Goal: Check status: Check status

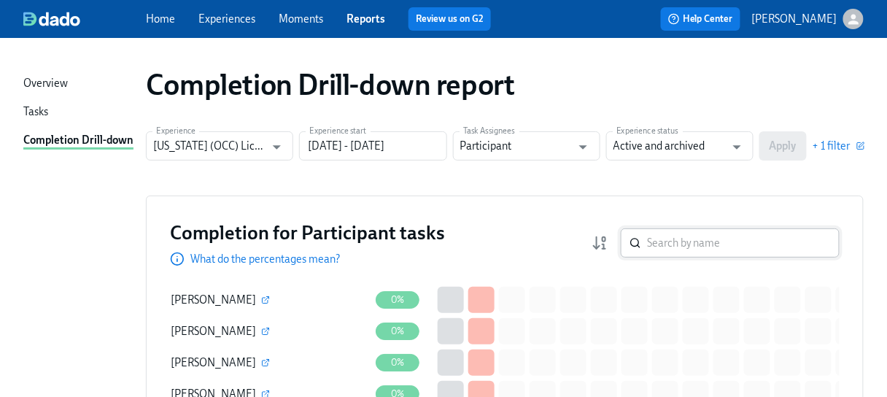
click at [684, 247] on input "search" at bounding box center [743, 242] width 193 height 29
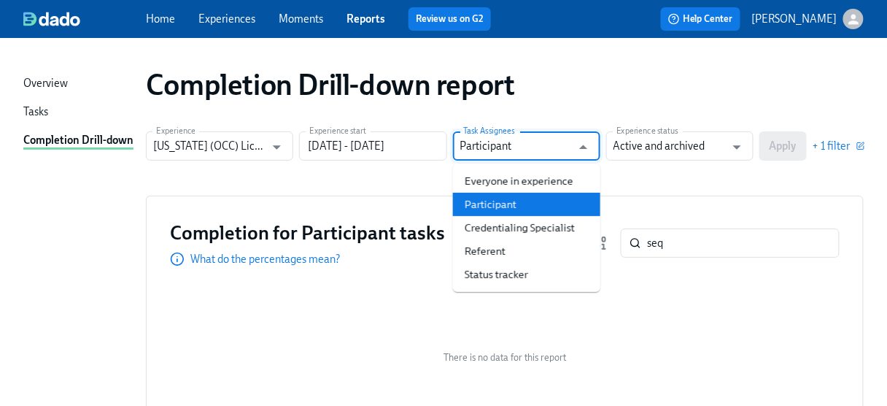
click at [503, 147] on input "Participant" at bounding box center [516, 145] width 112 height 29
click at [483, 198] on li "Participant" at bounding box center [526, 204] width 147 height 23
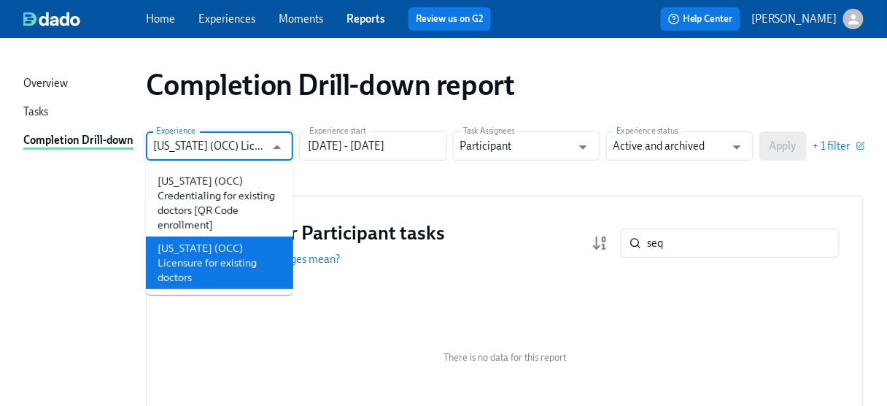
click at [254, 145] on input "[US_STATE] (OCC) Licensure for existing doctors" at bounding box center [209, 145] width 112 height 29
click at [201, 266] on li "[US_STATE] (OCC) Licensure for existing doctors" at bounding box center [219, 262] width 147 height 53
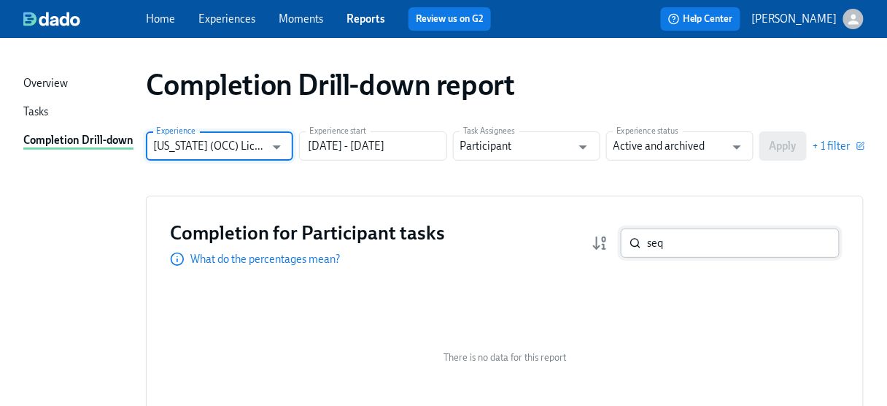
click at [670, 246] on input "seq" at bounding box center [743, 242] width 193 height 29
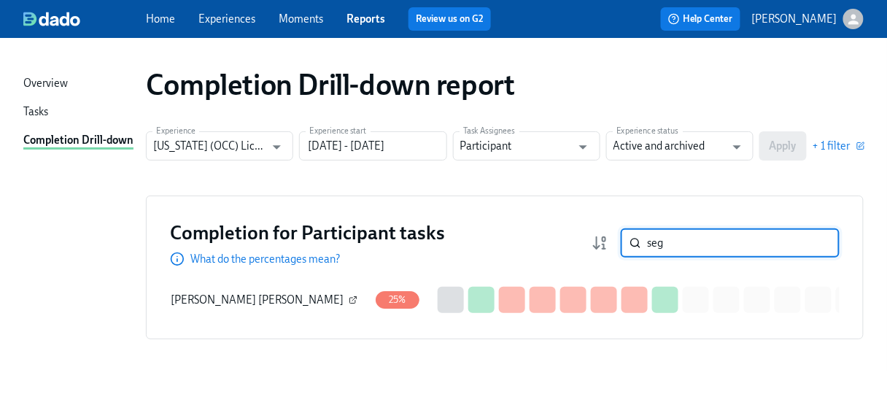
type input "seg"
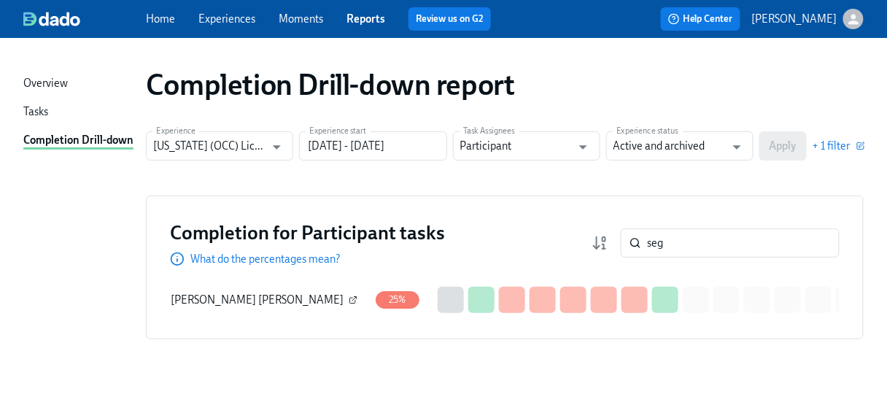
click at [347, 298] on button "button" at bounding box center [353, 299] width 13 height 13
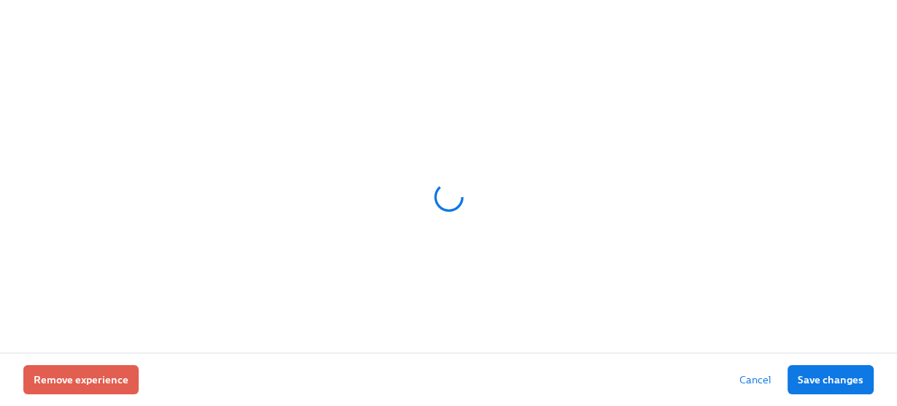
scroll to position [44, 0]
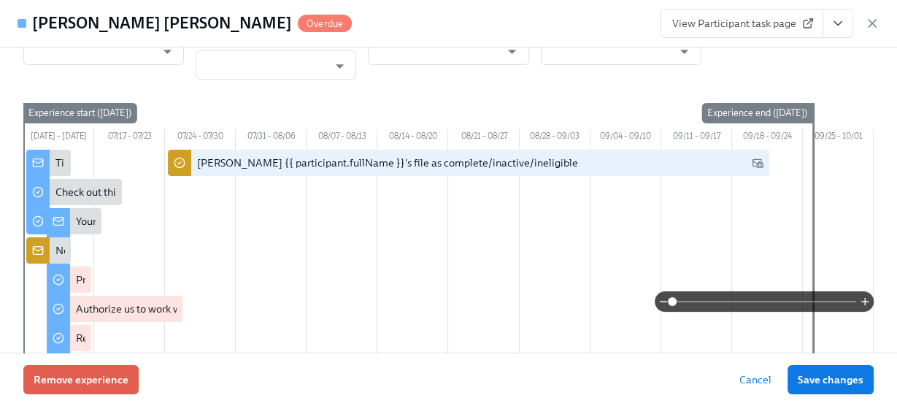
type input "[PERSON_NAME]"
type input "Dado Customer Support"
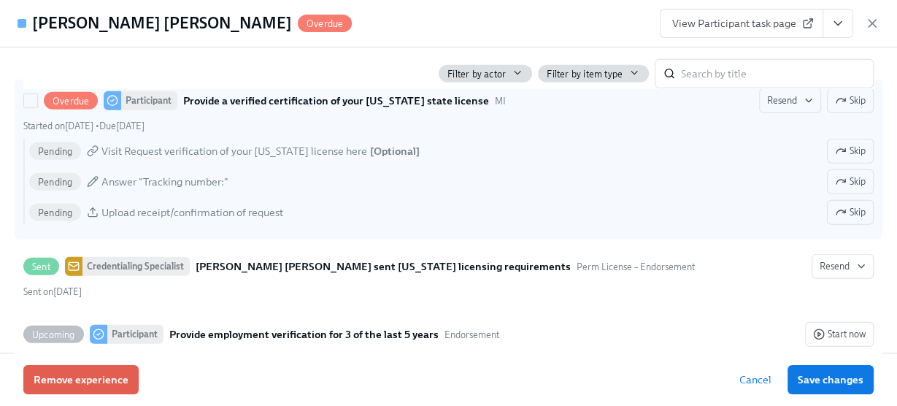
scroll to position [3137, 0]
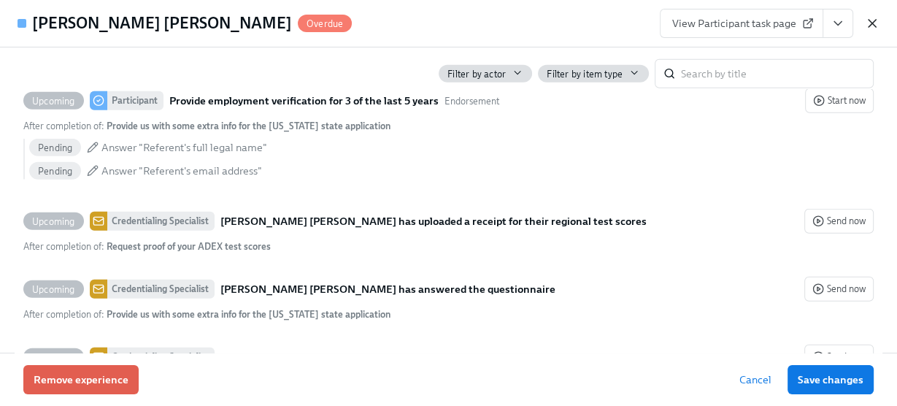
click at [865, 18] on icon "button" at bounding box center [871, 23] width 15 height 15
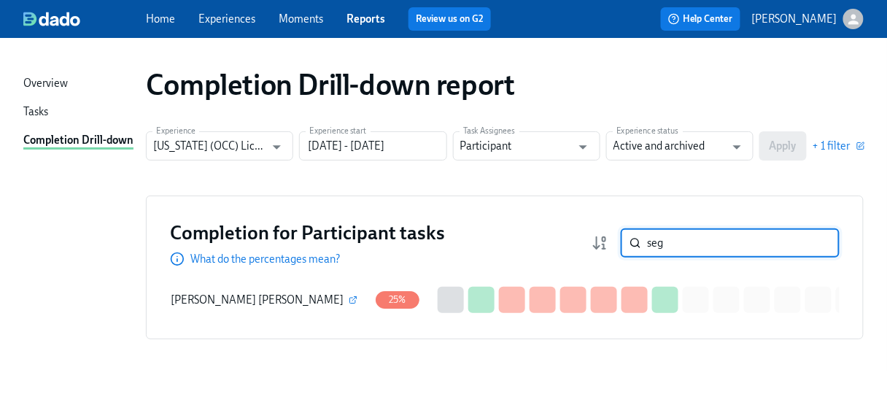
drag, startPoint x: 689, startPoint y: 242, endPoint x: 624, endPoint y: 245, distance: 65.0
click at [624, 245] on div "seg ​" at bounding box center [716, 242] width 248 height 29
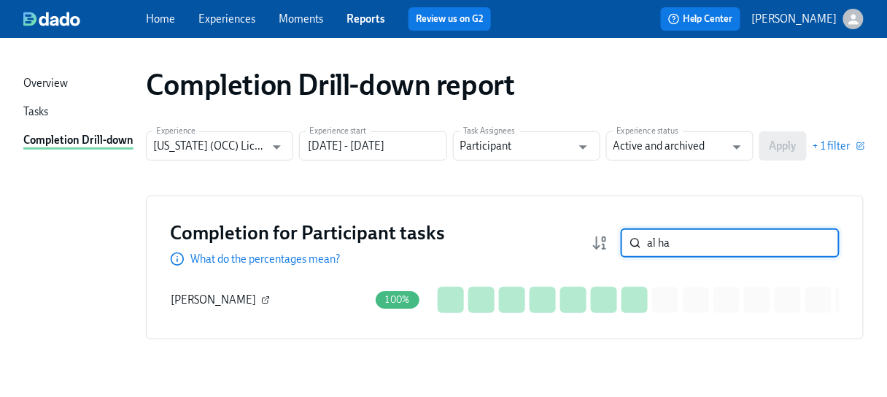
type input "al ha"
click at [261, 300] on icon "button" at bounding box center [265, 299] width 9 height 9
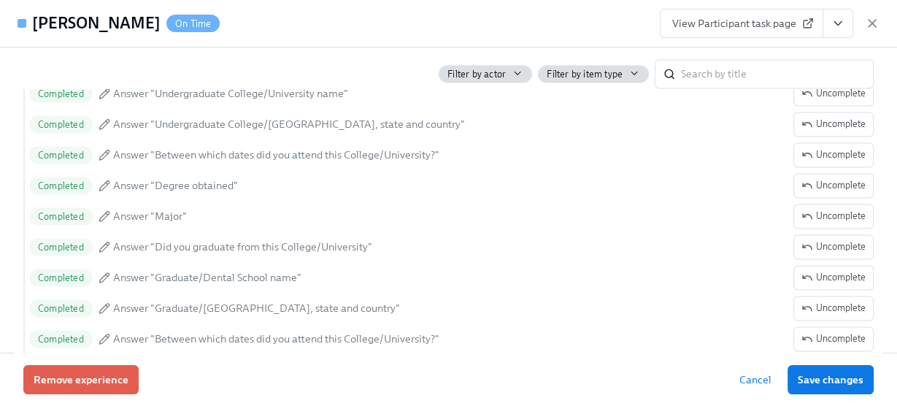
scroll to position [1868, 0]
drag, startPoint x: 870, startPoint y: 26, endPoint x: 859, endPoint y: 31, distance: 12.1
click at [870, 26] on icon "button" at bounding box center [871, 23] width 15 height 15
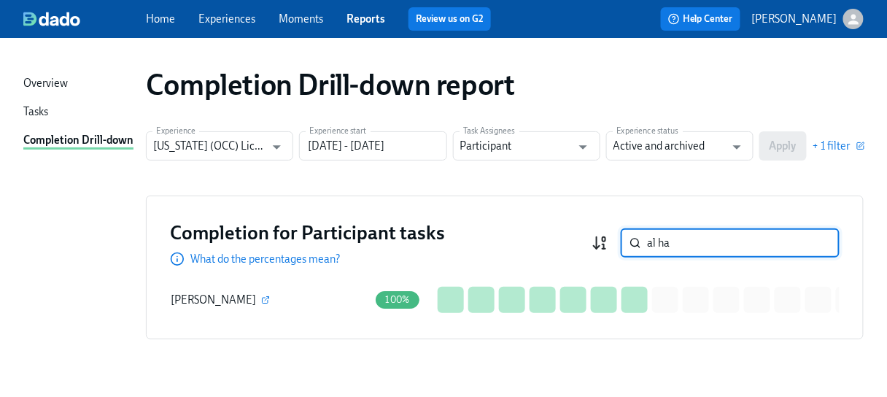
drag, startPoint x: 694, startPoint y: 242, endPoint x: 608, endPoint y: 241, distance: 86.1
click at [608, 241] on div "al ha ​" at bounding box center [716, 242] width 248 height 29
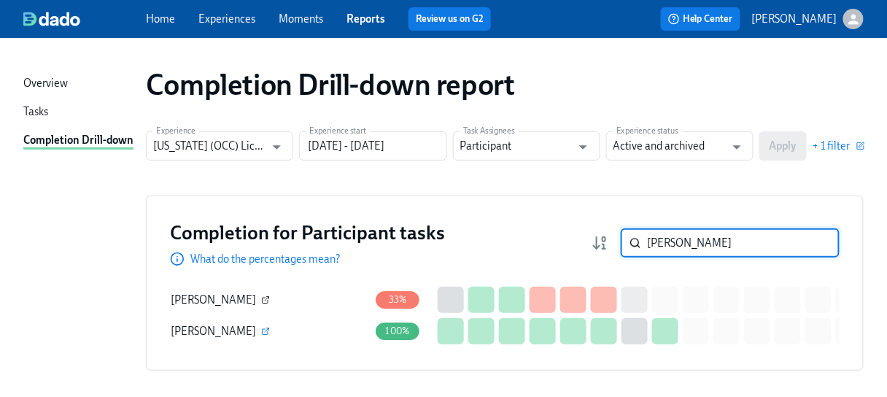
type input "[PERSON_NAME]"
click at [261, 298] on icon "button" at bounding box center [265, 299] width 9 height 9
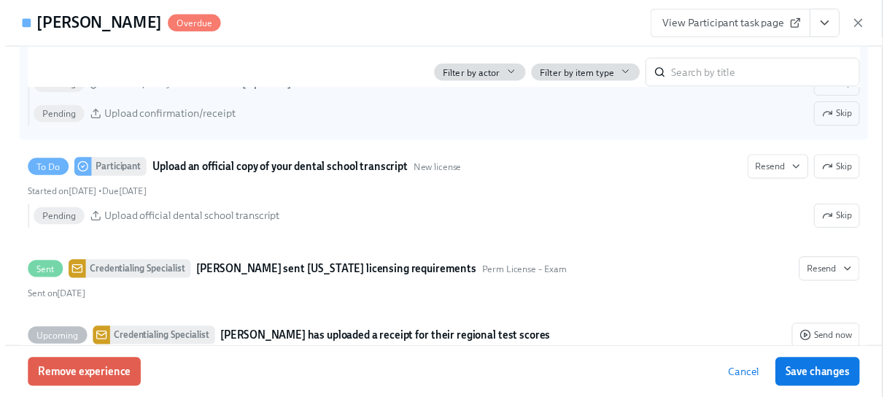
scroll to position [2568, 0]
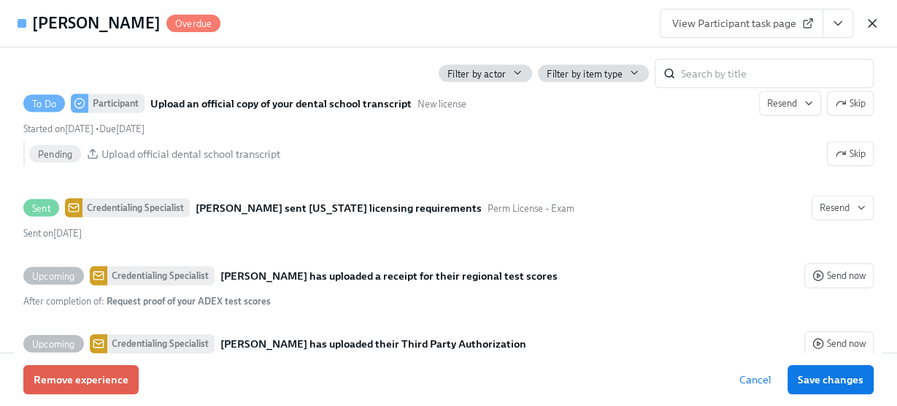
click at [872, 18] on icon "button" at bounding box center [871, 23] width 15 height 15
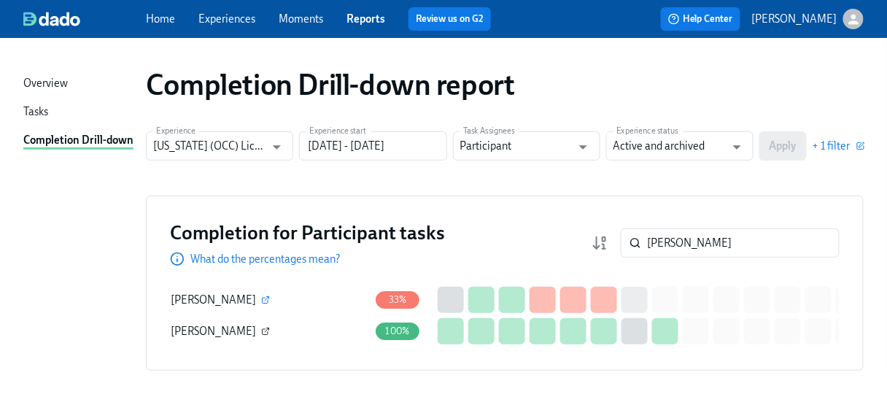
click at [270, 330] on icon "button" at bounding box center [265, 331] width 9 height 9
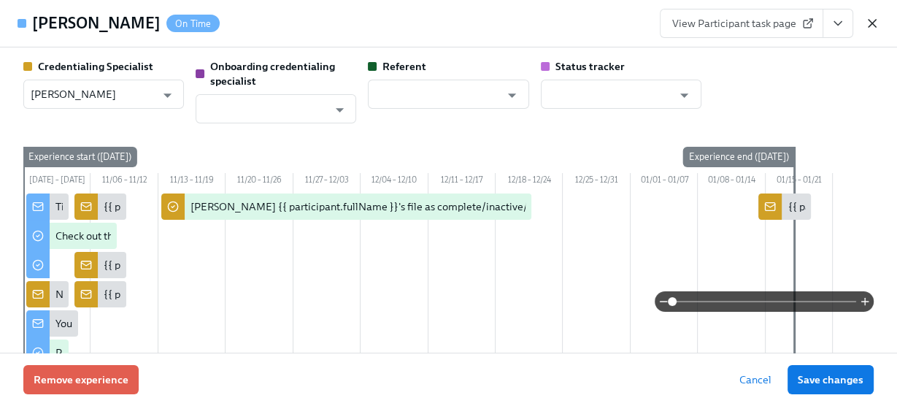
click at [867, 23] on icon "button" at bounding box center [871, 23] width 15 height 15
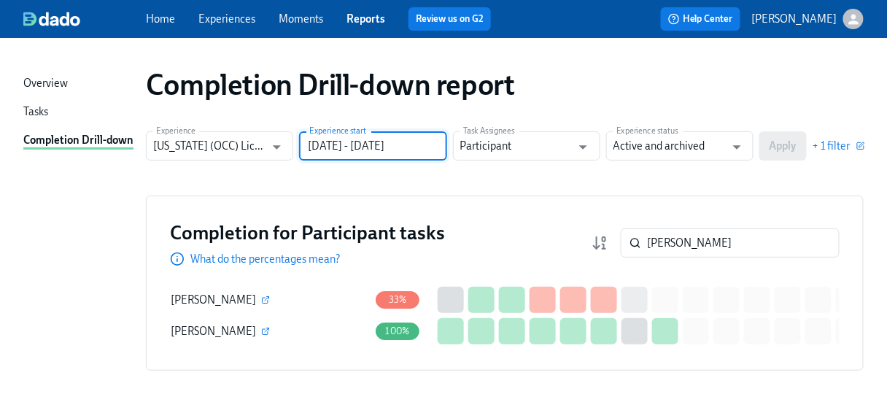
click at [437, 143] on input "[DATE] - [DATE]" at bounding box center [372, 145] width 147 height 29
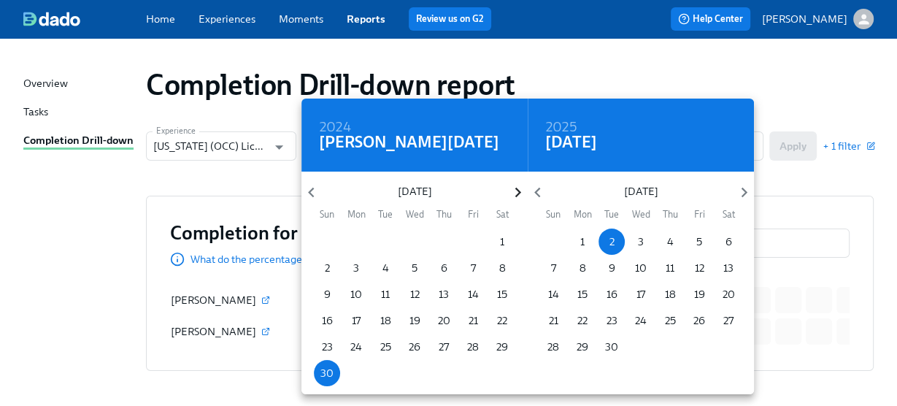
click at [511, 189] on icon "button" at bounding box center [518, 192] width 20 height 20
click at [379, 236] on span "1" at bounding box center [385, 241] width 26 height 15
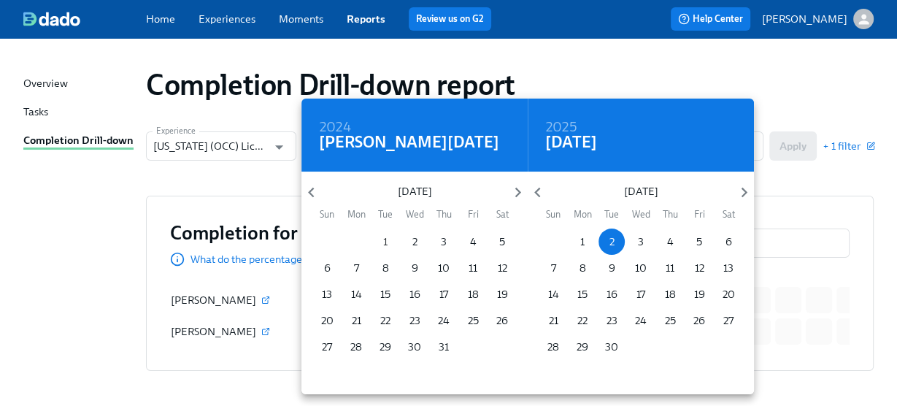
type input "[DATE] - [DATE]"
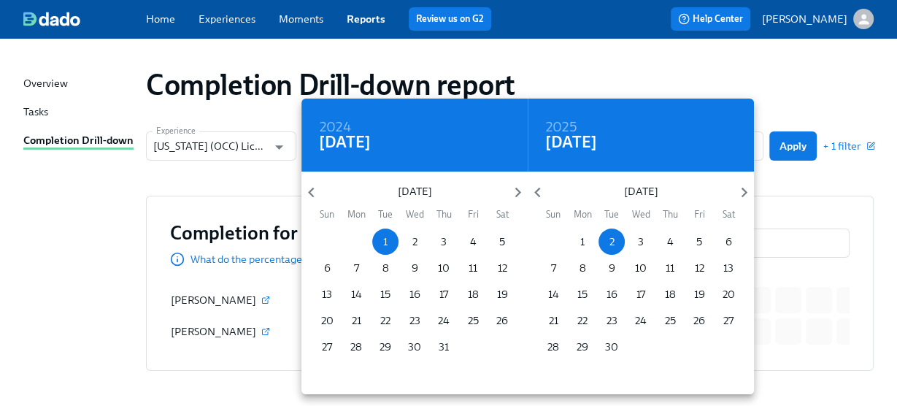
click at [800, 139] on div at bounding box center [448, 203] width 897 height 406
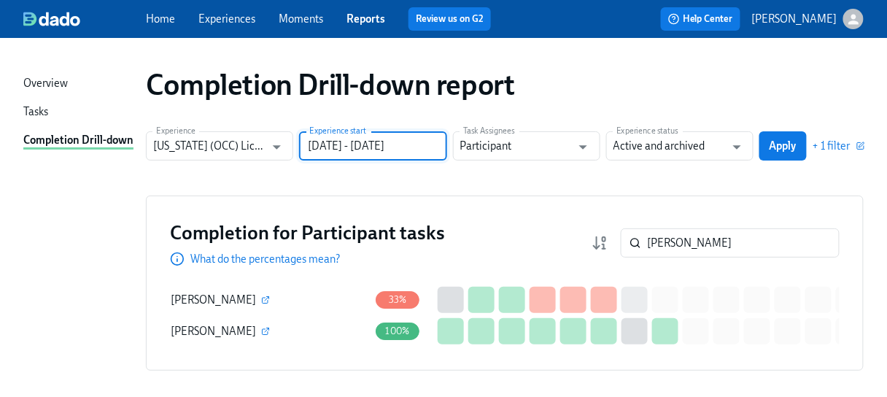
click at [797, 143] on div "2024 Tue, Oct [DATE] Mon Tue Wed Thu Fri Sat 29 30 1 2 3 4 5 6 7 8 9 10 11 12 1…" at bounding box center [443, 198] width 887 height 397
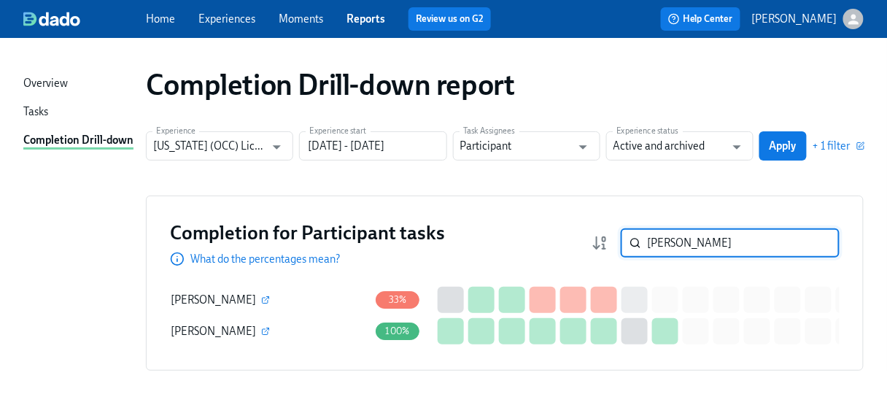
drag, startPoint x: 681, startPoint y: 236, endPoint x: 600, endPoint y: 251, distance: 81.7
click at [600, 250] on div "Completion for Participant tasks What do the percentages mean? [PERSON_NAME] ​" at bounding box center [505, 243] width 670 height 47
type input "[DATE] - [DATE]"
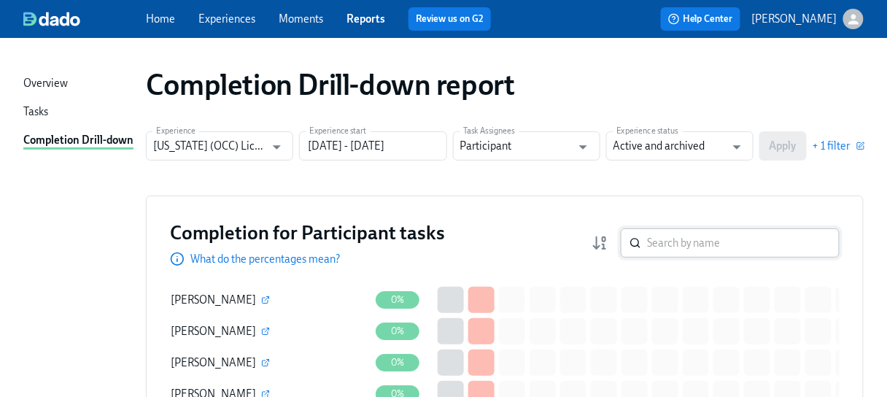
click at [736, 238] on input "search" at bounding box center [743, 242] width 193 height 29
click at [664, 243] on input "search" at bounding box center [743, 242] width 193 height 29
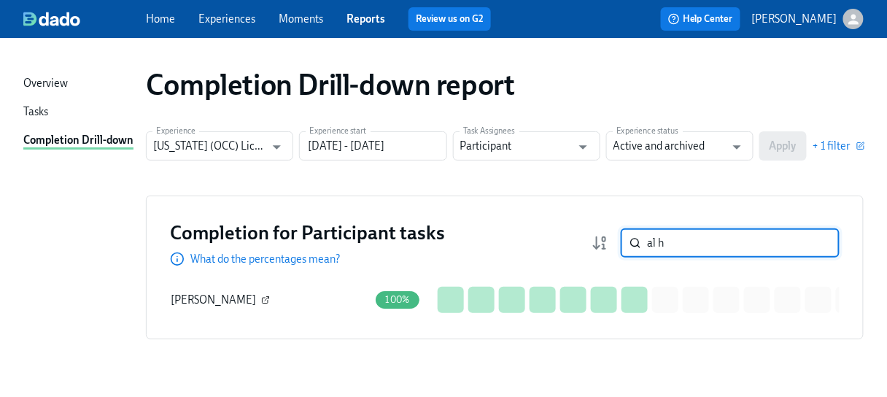
type input "al h"
click at [261, 301] on icon "button" at bounding box center [265, 299] width 9 height 9
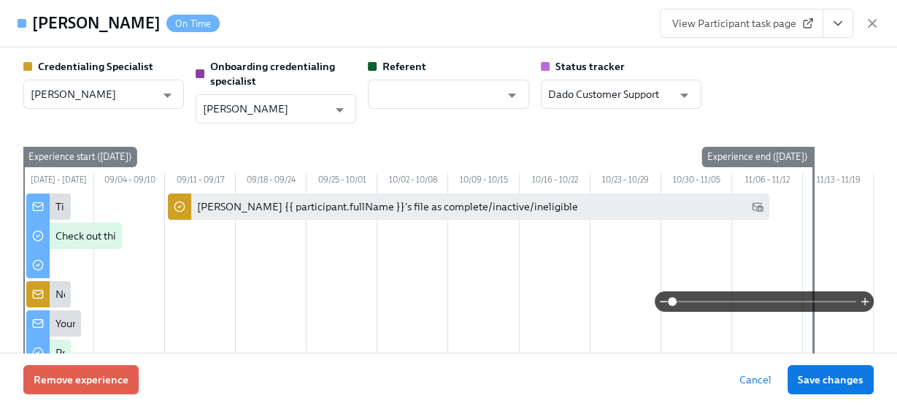
click at [739, 28] on span "View Participant task page" at bounding box center [741, 23] width 139 height 15
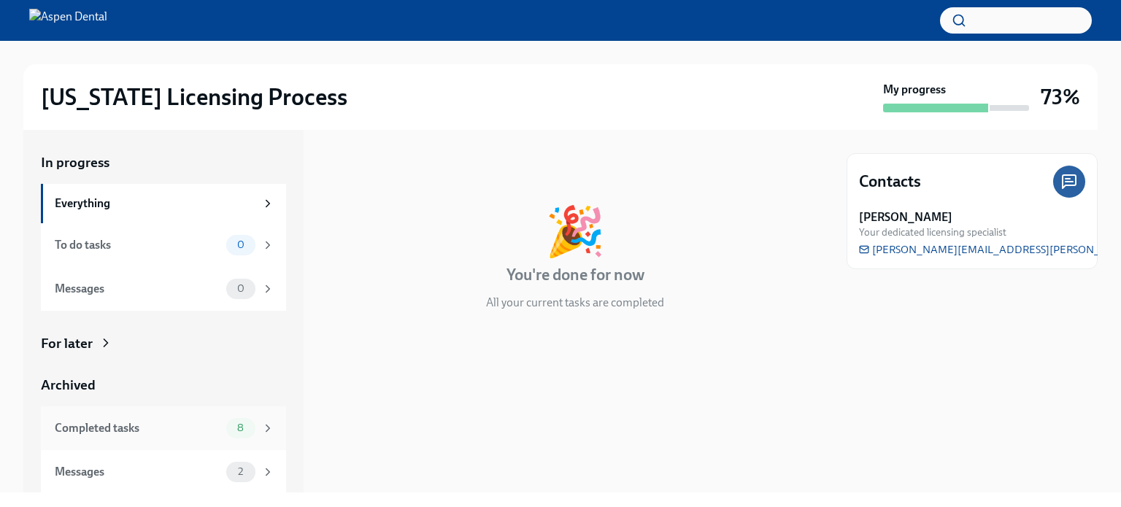
click at [137, 431] on div "Completed tasks" at bounding box center [138, 428] width 166 height 16
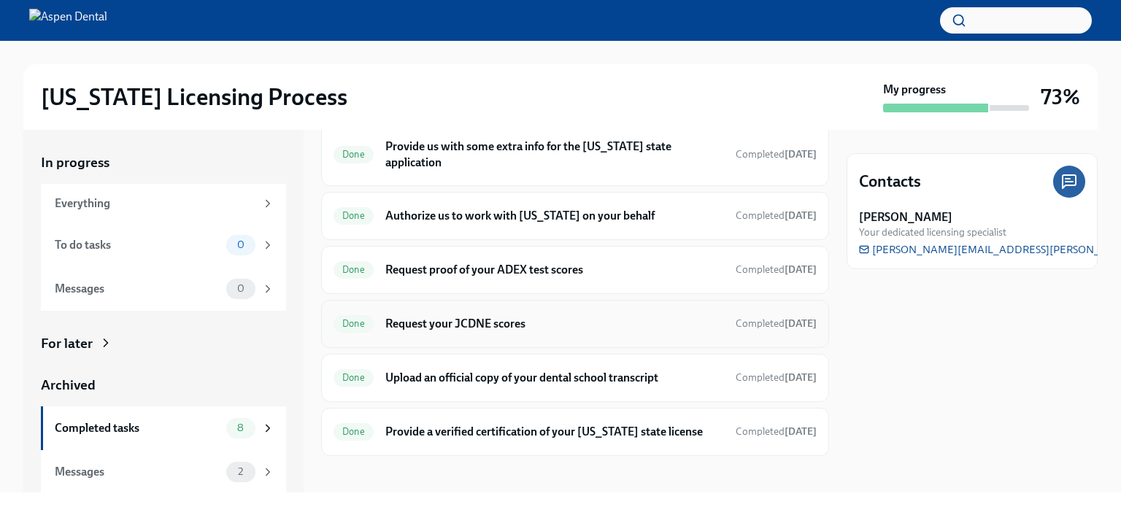
scroll to position [207, 0]
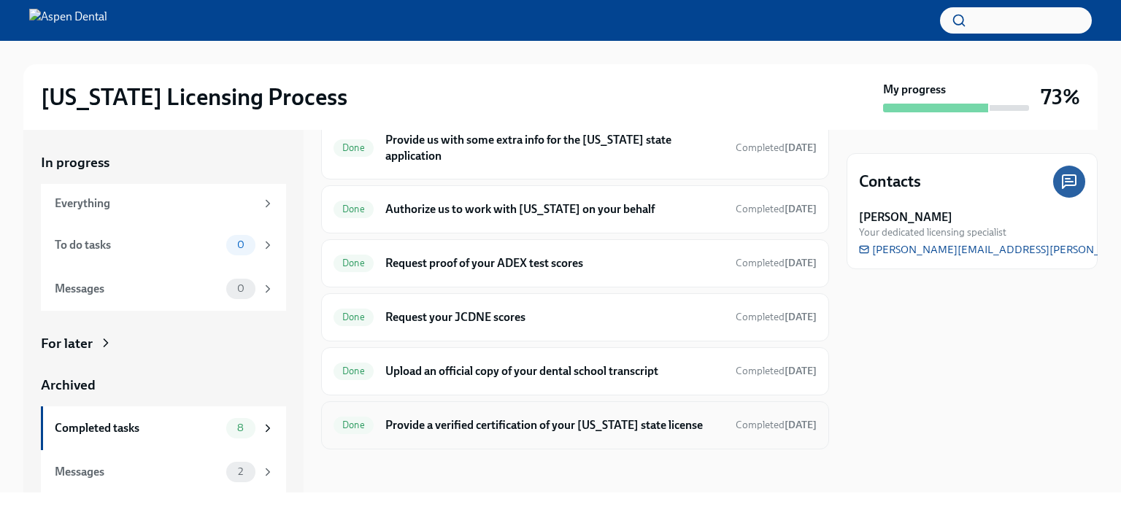
click at [468, 420] on h6 "Provide a verified certification of your [US_STATE] state license" at bounding box center [554, 425] width 338 height 16
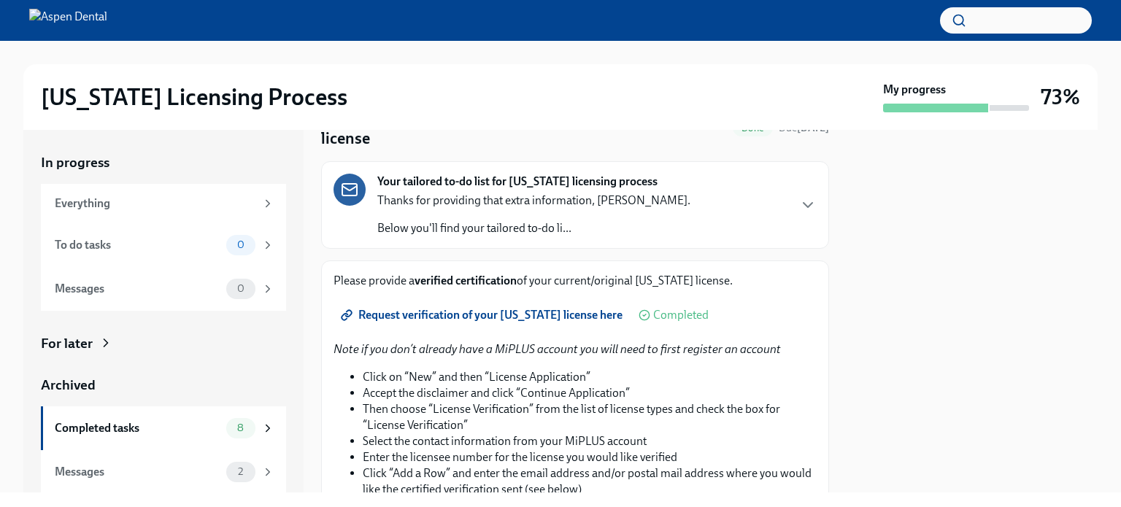
scroll to position [219, 0]
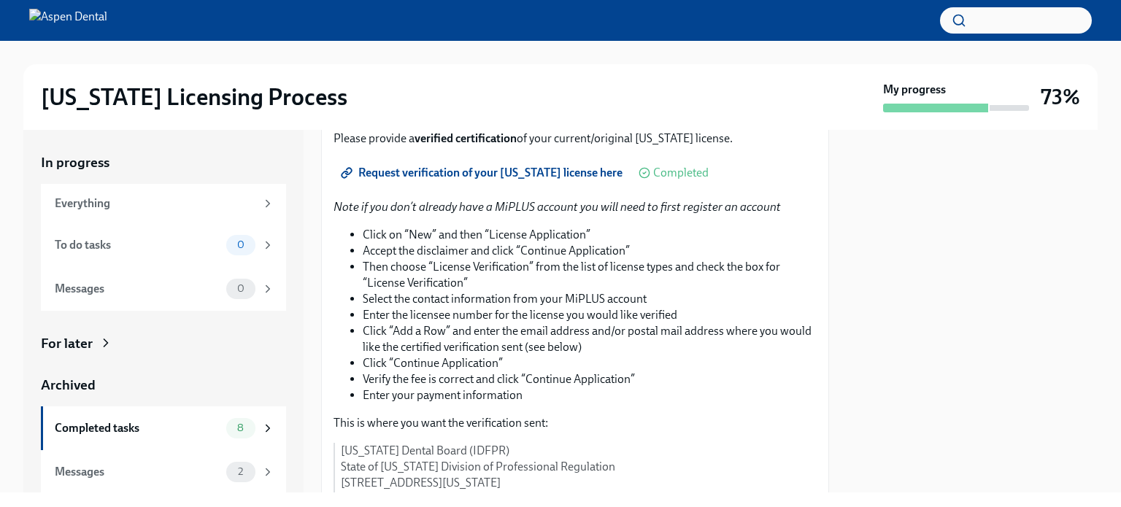
click at [503, 169] on span "Request verification of your Michigan license here" at bounding box center [483, 173] width 279 height 15
click at [128, 428] on div "Completed tasks" at bounding box center [138, 428] width 166 height 16
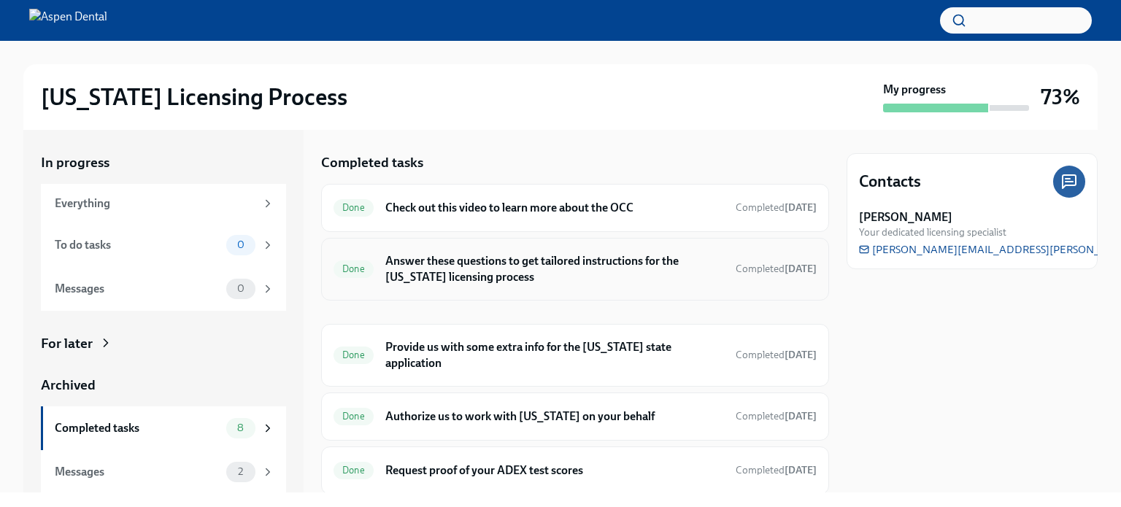
click at [458, 268] on h6 "Answer these questions to get tailored instructions for the [US_STATE] licensin…" at bounding box center [554, 269] width 338 height 32
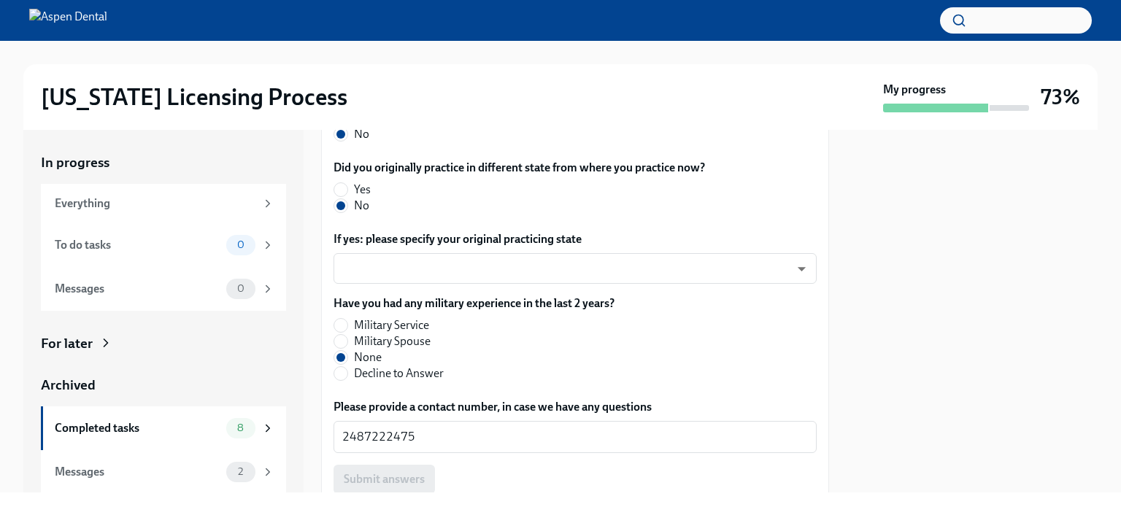
scroll to position [862, 0]
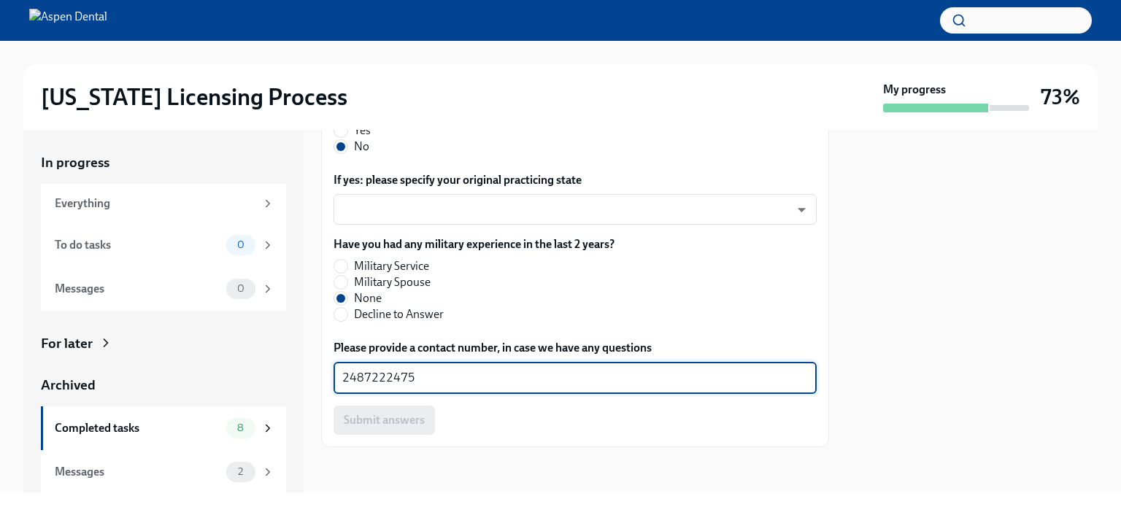
drag, startPoint x: 400, startPoint y: 376, endPoint x: 303, endPoint y: 382, distance: 97.2
click at [298, 380] on div "In progress Everything To do tasks 0 Messages 0 For later Archived Completed ta…" at bounding box center [560, 311] width 1074 height 363
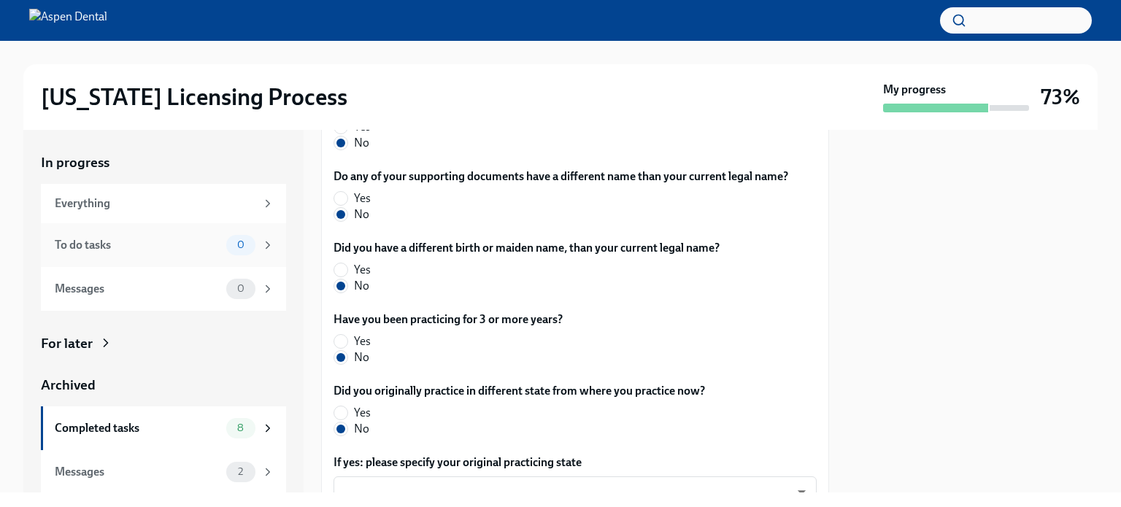
scroll to position [570, 0]
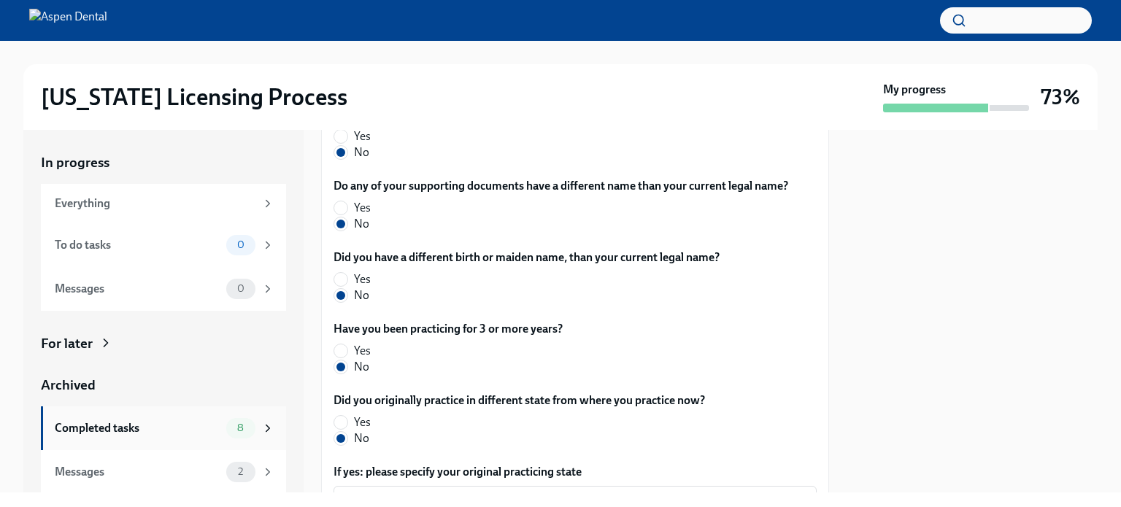
click at [82, 436] on div "Completed tasks 8" at bounding box center [165, 428] width 220 height 20
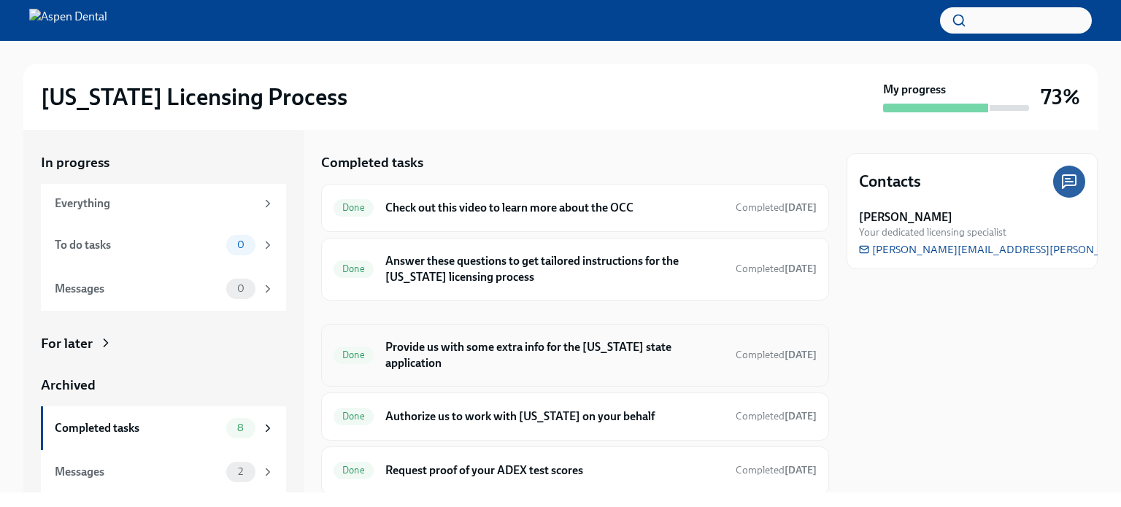
click at [434, 349] on h6 "Provide us with some extra info for the [US_STATE] state application" at bounding box center [554, 355] width 338 height 32
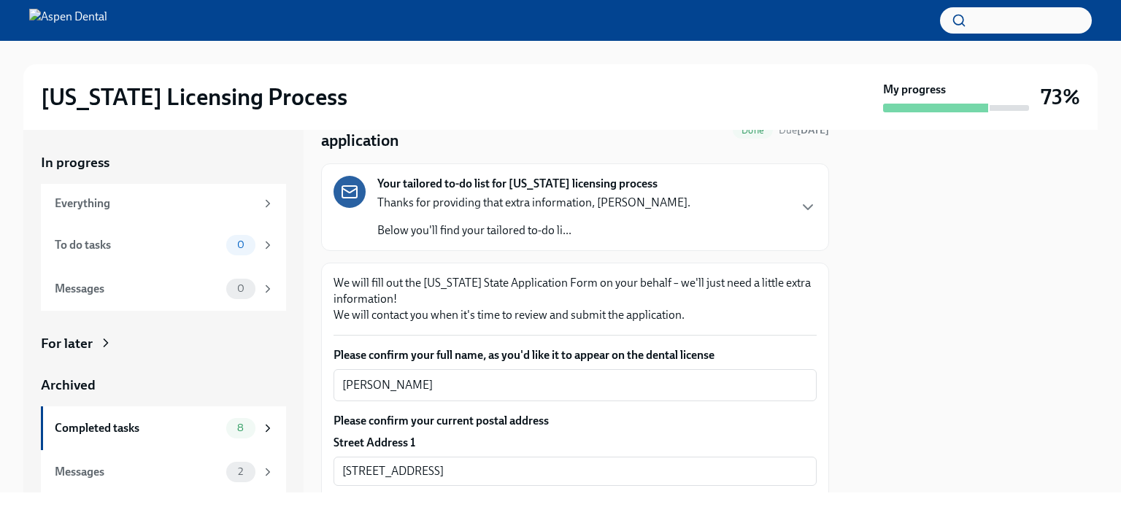
scroll to position [292, 0]
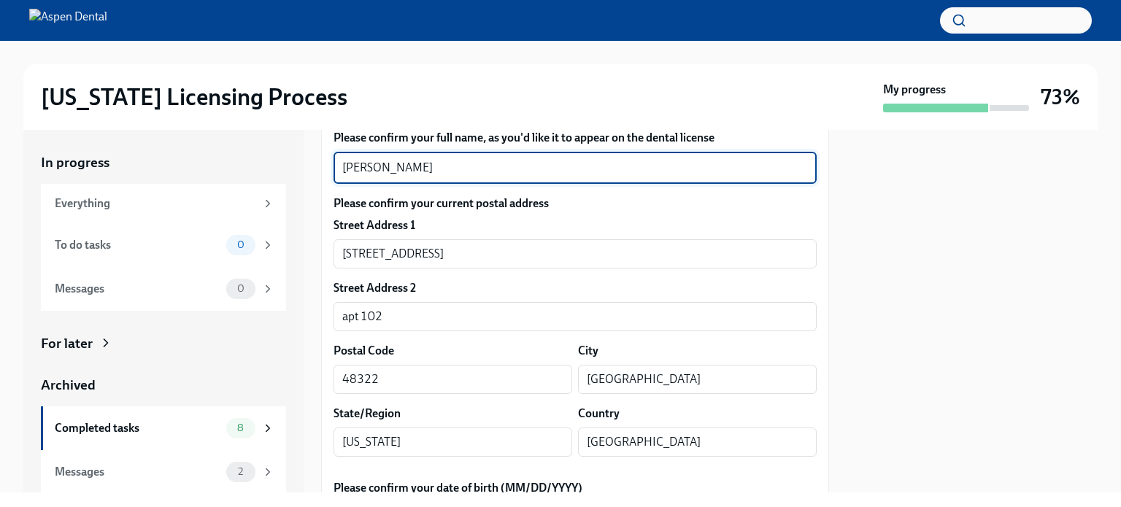
drag, startPoint x: 414, startPoint y: 167, endPoint x: 271, endPoint y: 169, distance: 143.0
click at [271, 168] on div "In progress Everything To do tasks 0 Messages 0 For later Archived Completed ta…" at bounding box center [560, 311] width 1074 height 363
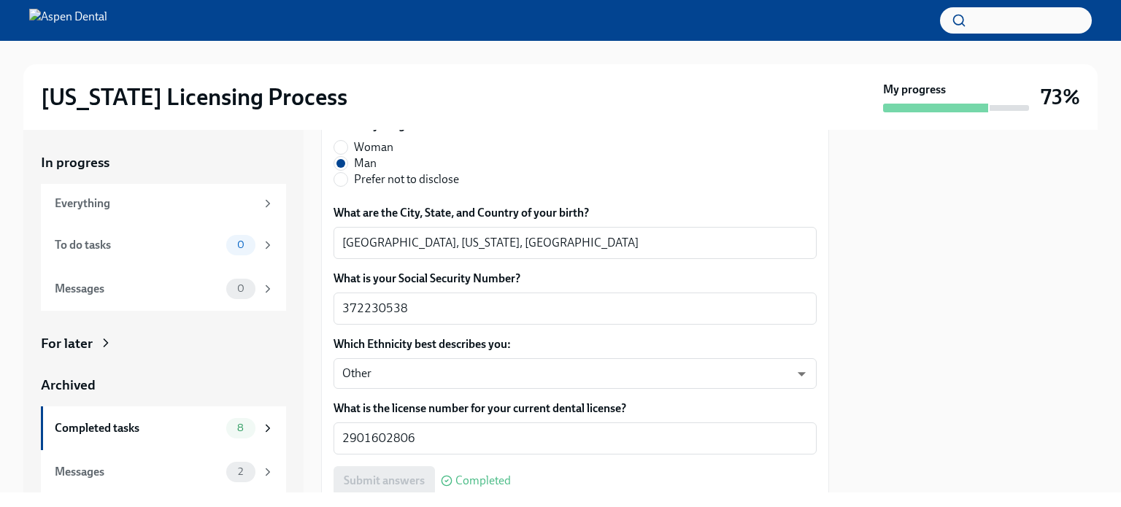
scroll to position [730, 0]
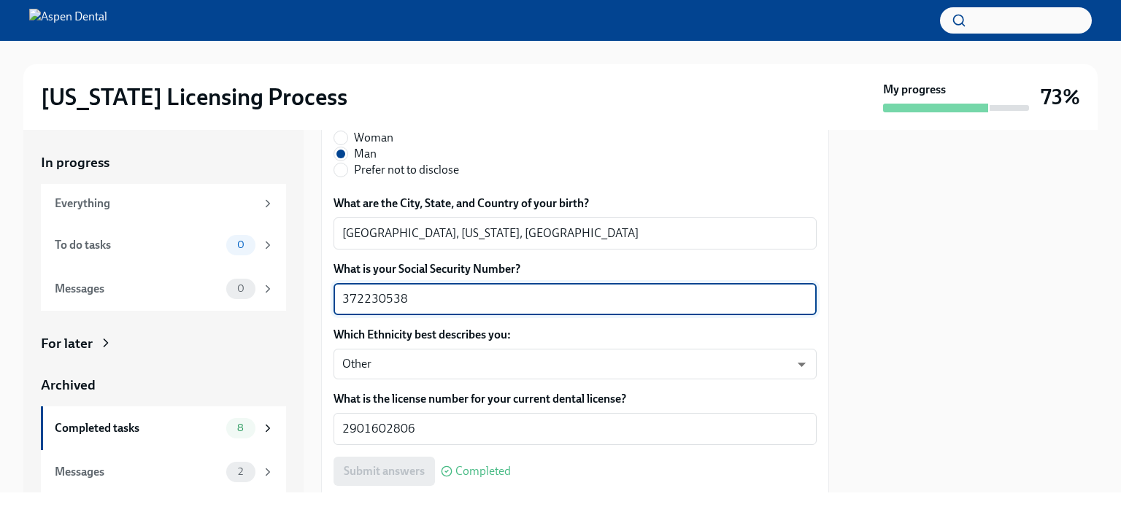
drag, startPoint x: 400, startPoint y: 291, endPoint x: 295, endPoint y: 297, distance: 104.5
click at [295, 297] on div "In progress Everything To do tasks 0 Messages 0 For later Archived Completed ta…" at bounding box center [560, 311] width 1074 height 363
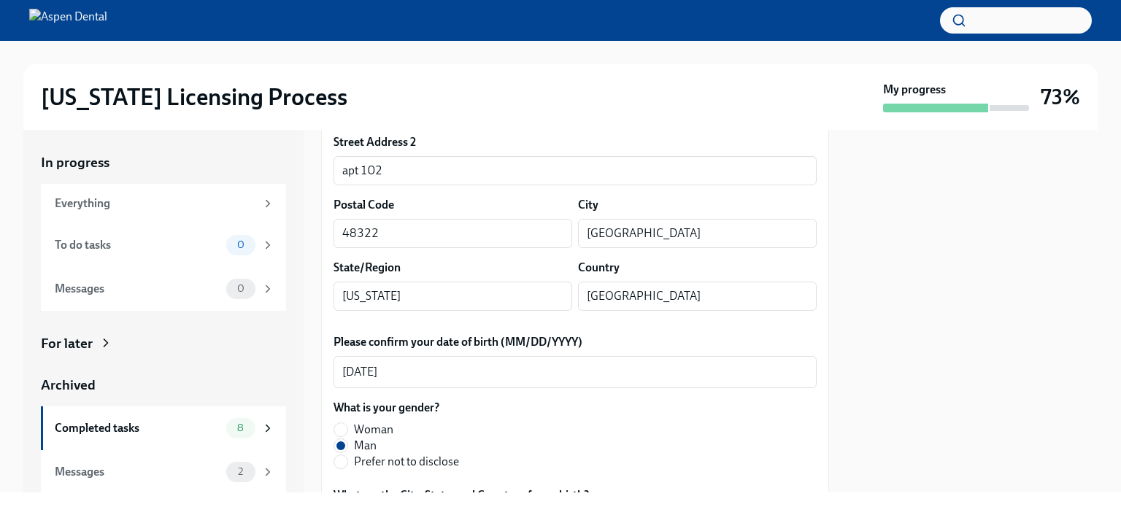
scroll to position [365, 0]
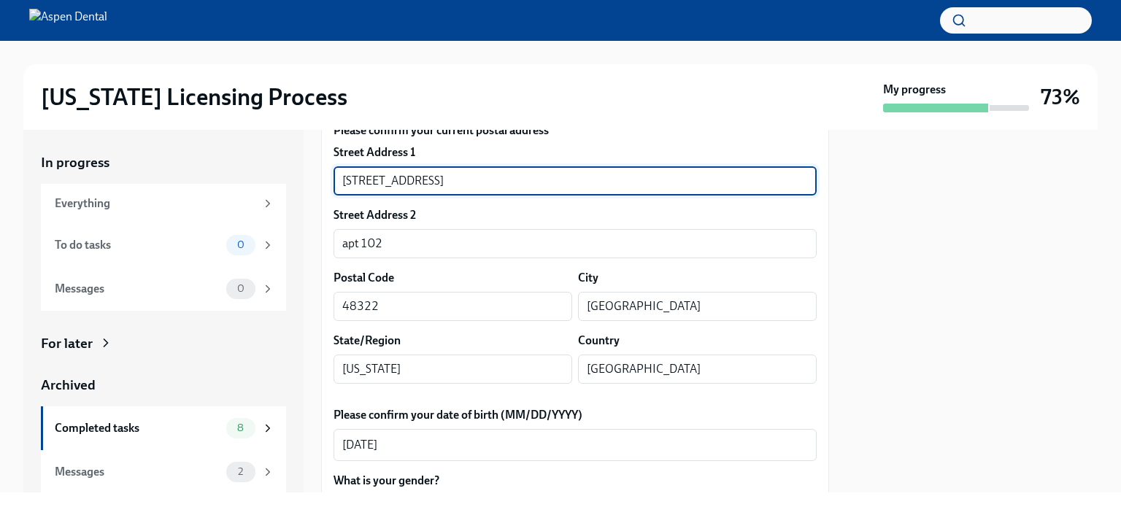
drag, startPoint x: 460, startPoint y: 176, endPoint x: 298, endPoint y: 175, distance: 162.0
click at [298, 175] on div "In progress Everything To do tasks 0 Messages 0 For later Archived Completed ta…" at bounding box center [560, 311] width 1074 height 363
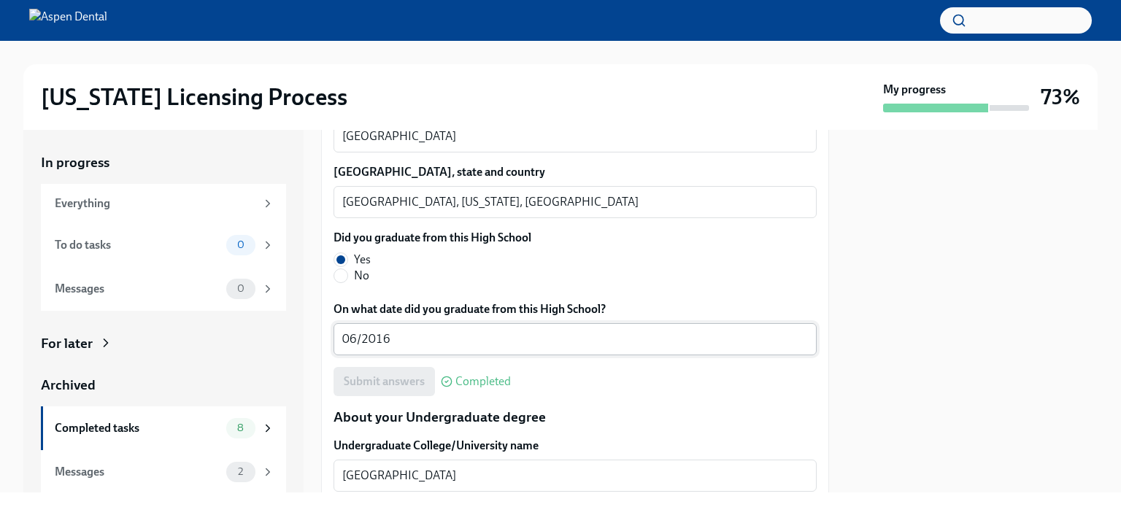
scroll to position [1386, 0]
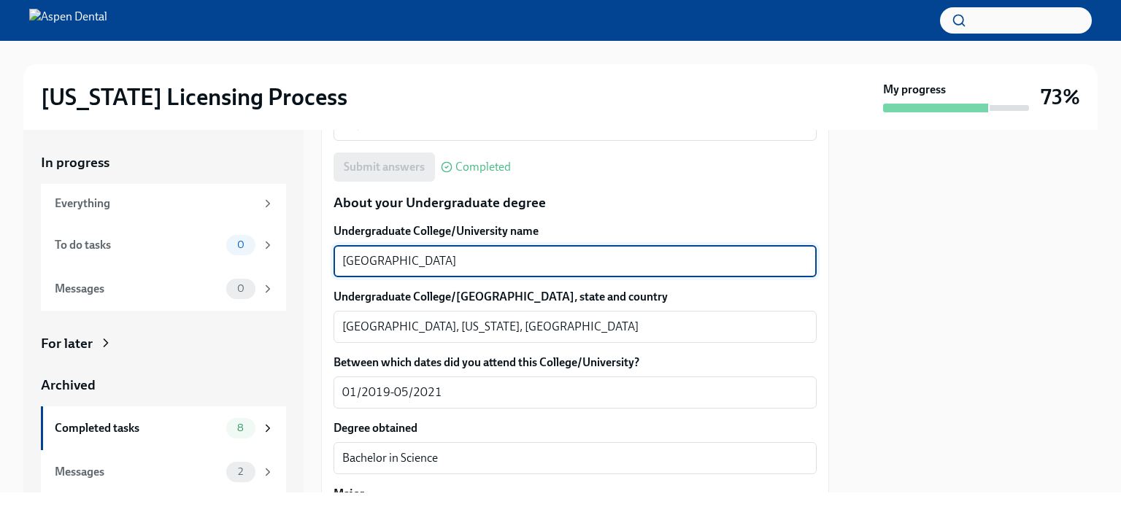
drag, startPoint x: 446, startPoint y: 258, endPoint x: 317, endPoint y: 263, distance: 128.5
click at [317, 263] on div "In progress Everything To do tasks 0 Messages 0 For later Archived Completed ta…" at bounding box center [560, 311] width 1074 height 363
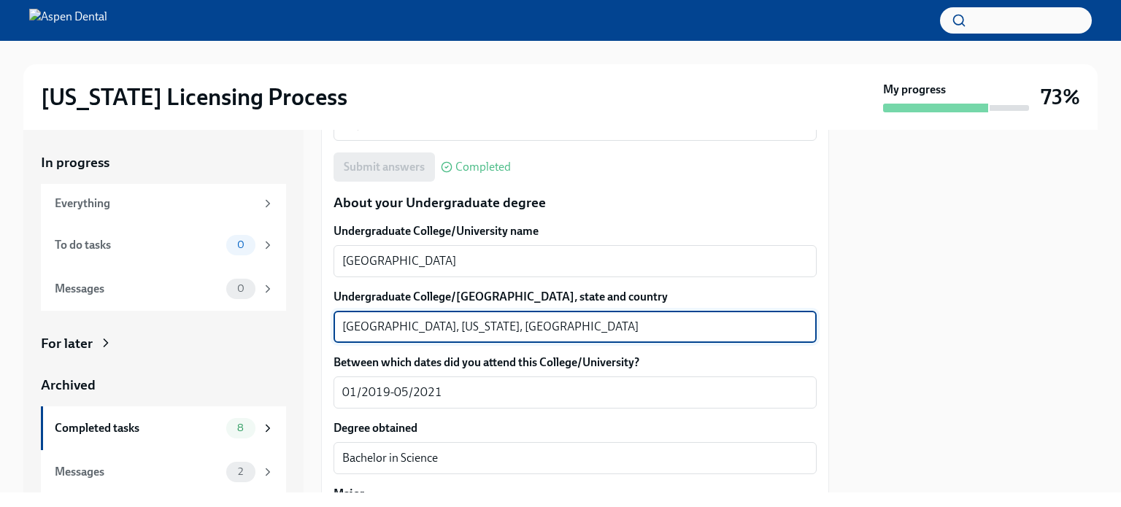
drag, startPoint x: 382, startPoint y: 323, endPoint x: 371, endPoint y: 323, distance: 11.7
click at [371, 323] on textarea "Rochester, Michigan, US" at bounding box center [574, 327] width 465 height 18
click at [395, 323] on textarea "Rochester, Michigan, US" at bounding box center [574, 327] width 465 height 18
drag, startPoint x: 394, startPoint y: 323, endPoint x: 318, endPoint y: 320, distance: 75.9
click at [318, 320] on div "In progress Everything To do tasks 0 Messages 0 For later Archived Completed ta…" at bounding box center [560, 311] width 1074 height 363
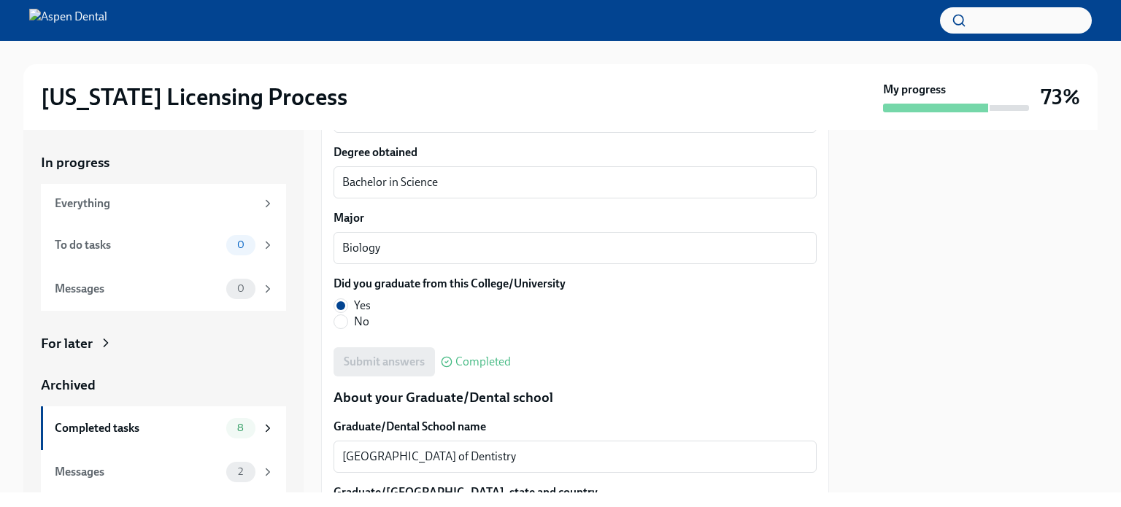
scroll to position [1824, 0]
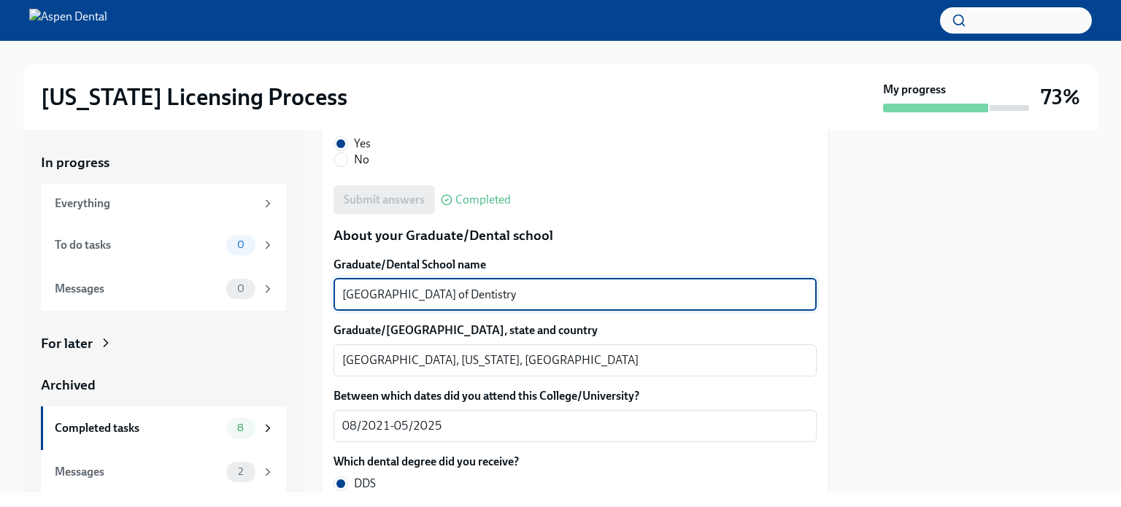
drag, startPoint x: 630, startPoint y: 294, endPoint x: 353, endPoint y: 291, distance: 276.5
click at [353, 291] on textarea "University of Detroit Mercy School of Dentistry" at bounding box center [574, 295] width 465 height 18
click at [605, 301] on textarea "University of Detroit Mercy School of Dentistry" at bounding box center [574, 295] width 465 height 18
drag, startPoint x: 572, startPoint y: 295, endPoint x: 319, endPoint y: 287, distance: 253.3
click at [319, 287] on div "In progress Everything To do tasks 0 Messages 0 For later Archived Completed ta…" at bounding box center [560, 311] width 1074 height 363
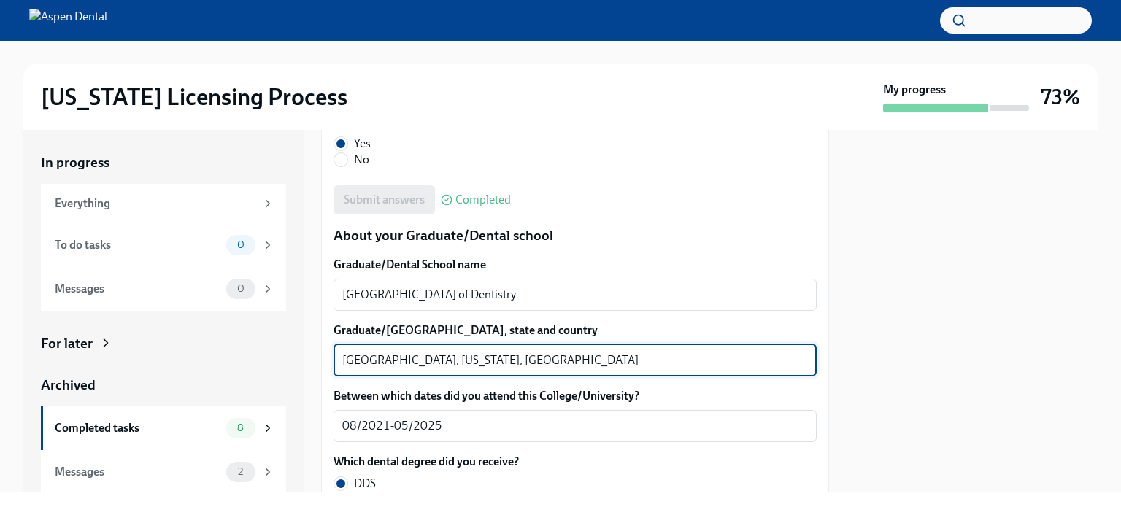
drag, startPoint x: 379, startPoint y: 356, endPoint x: 318, endPoint y: 355, distance: 60.6
click at [318, 355] on div "In progress Everything To do tasks 0 Messages 0 For later Archived Completed ta…" at bounding box center [560, 311] width 1074 height 363
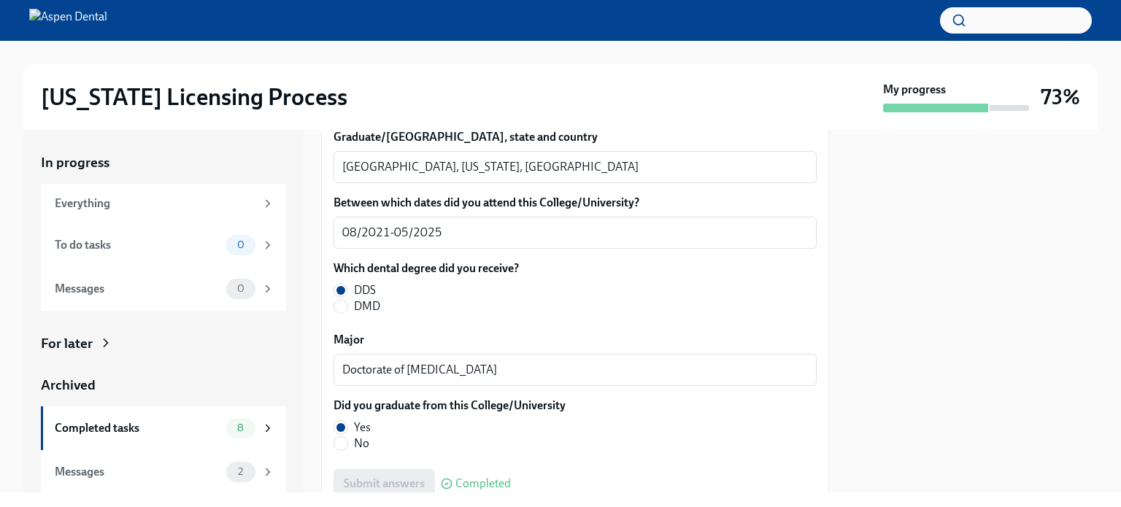
scroll to position [2043, 0]
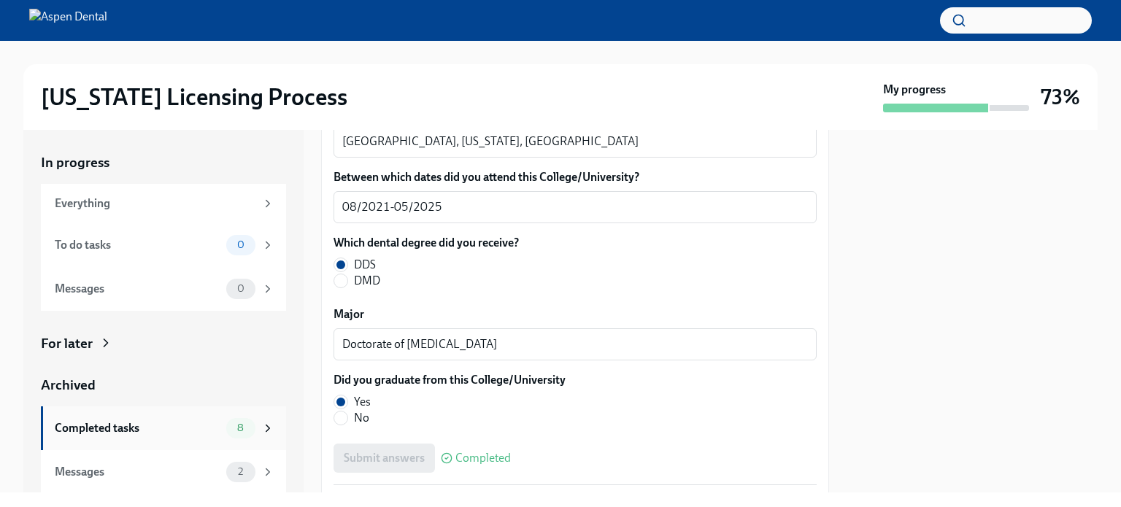
click at [121, 426] on div "Completed tasks" at bounding box center [138, 428] width 166 height 16
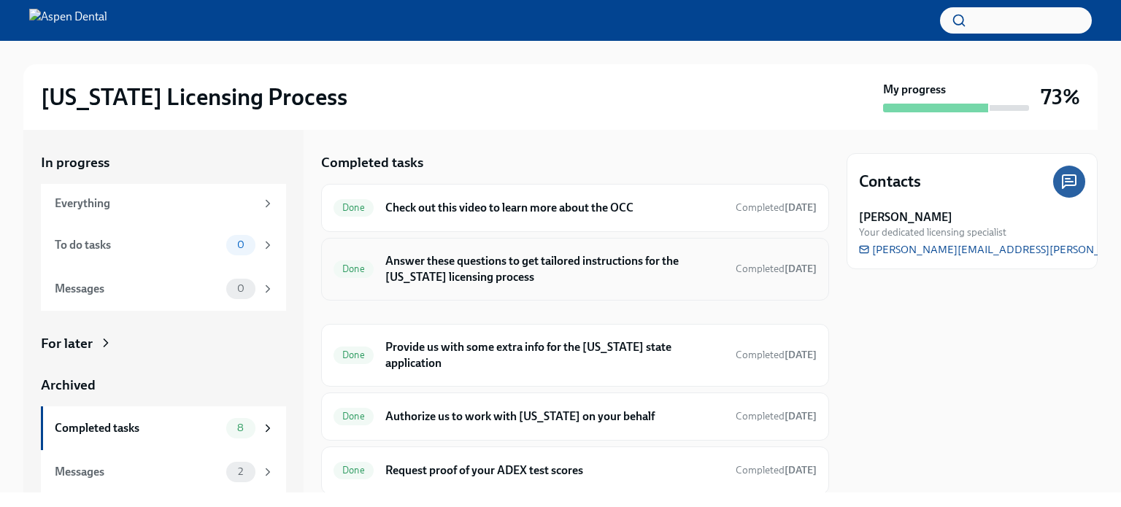
click at [448, 265] on h6 "Answer these questions to get tailored instructions for the [US_STATE] licensin…" at bounding box center [554, 269] width 338 height 32
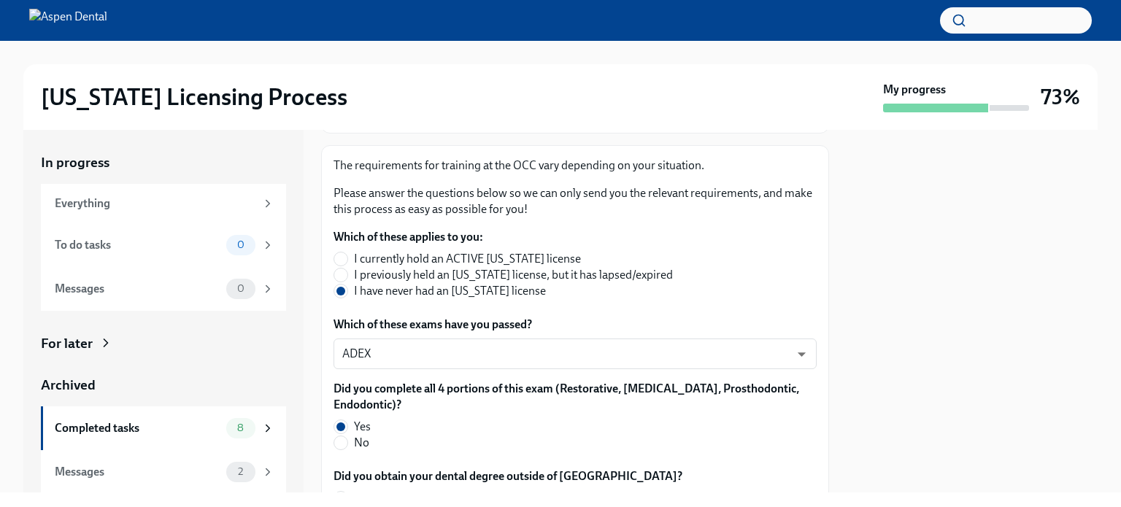
scroll to position [205, 0]
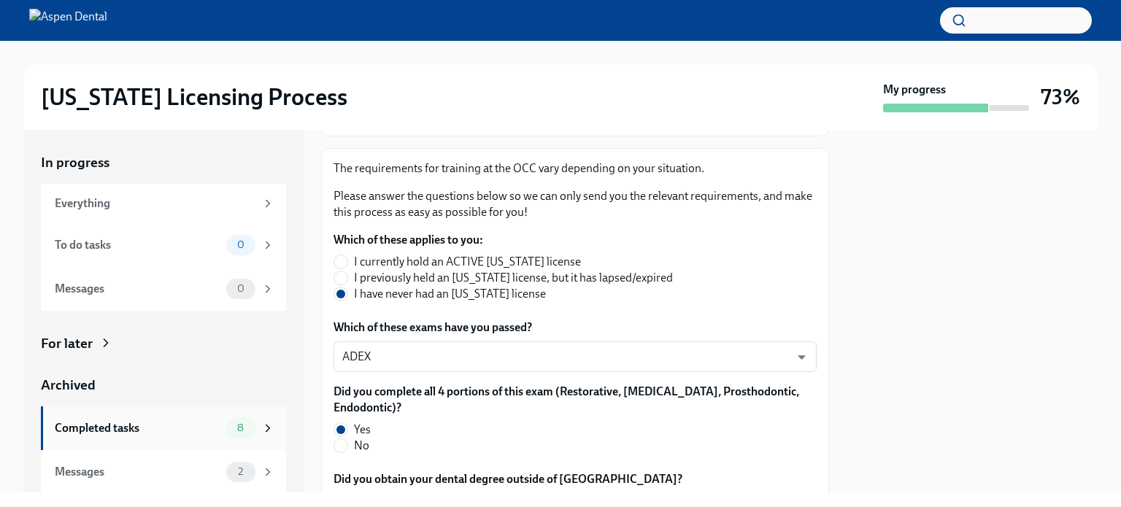
click at [60, 418] on div "Completed tasks 8" at bounding box center [165, 428] width 220 height 20
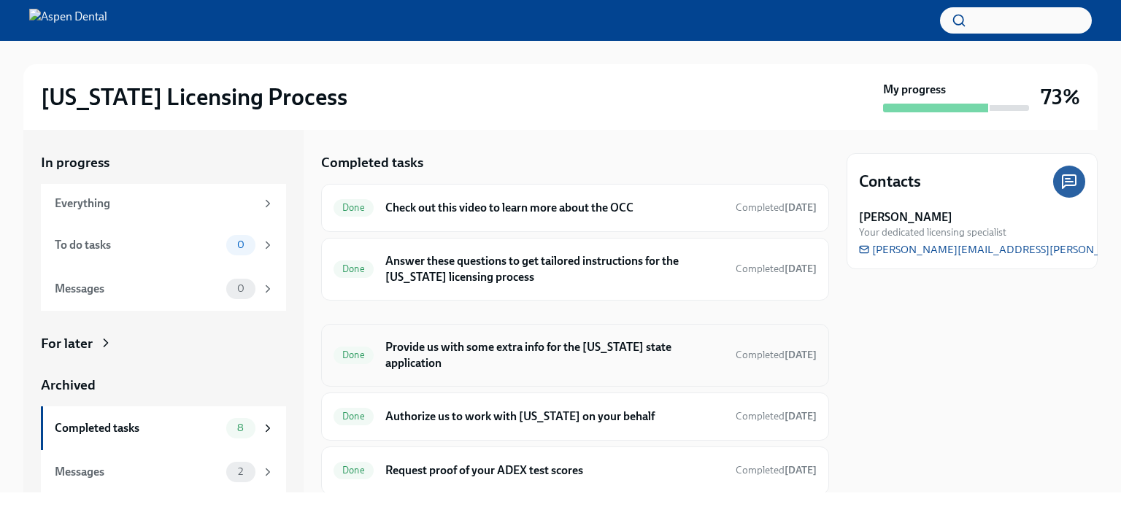
click at [417, 360] on h6 "Provide us with some extra info for the [US_STATE] state application" at bounding box center [554, 355] width 338 height 32
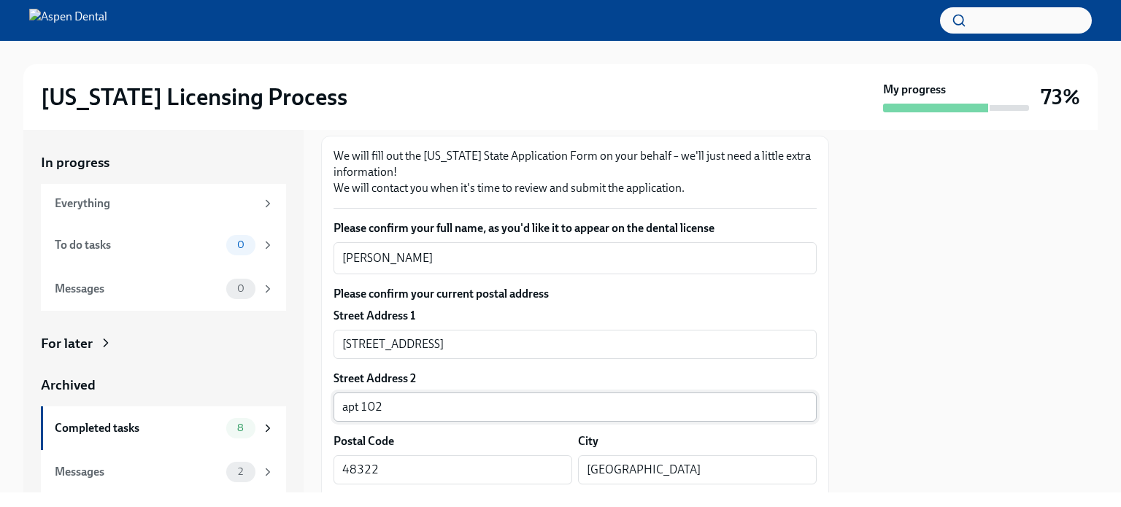
scroll to position [292, 0]
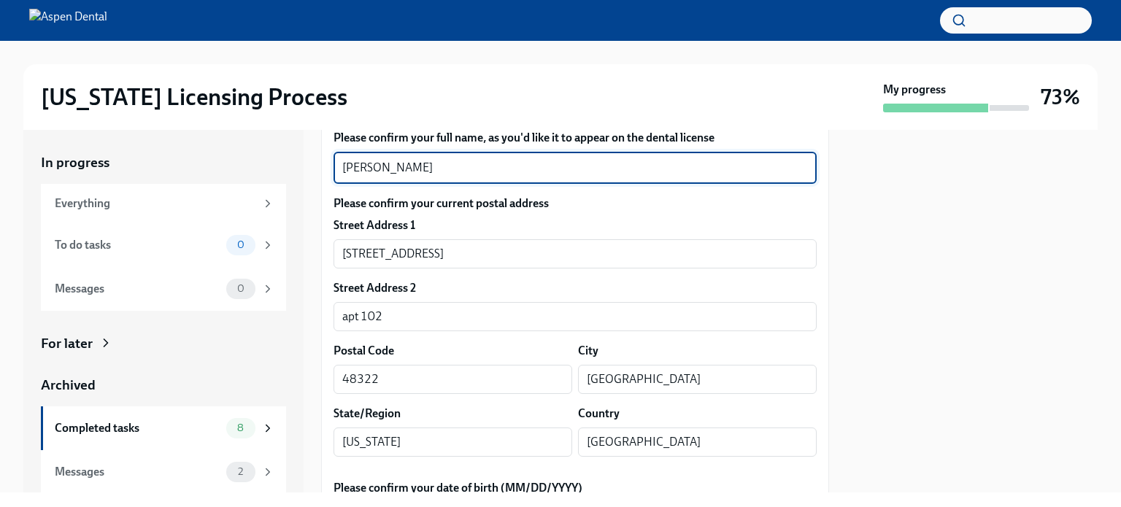
drag, startPoint x: 418, startPoint y: 163, endPoint x: 293, endPoint y: 160, distance: 125.5
click at [292, 158] on div "In progress Everything To do tasks 0 Messages 0 For later Archived Completed ta…" at bounding box center [560, 311] width 1074 height 363
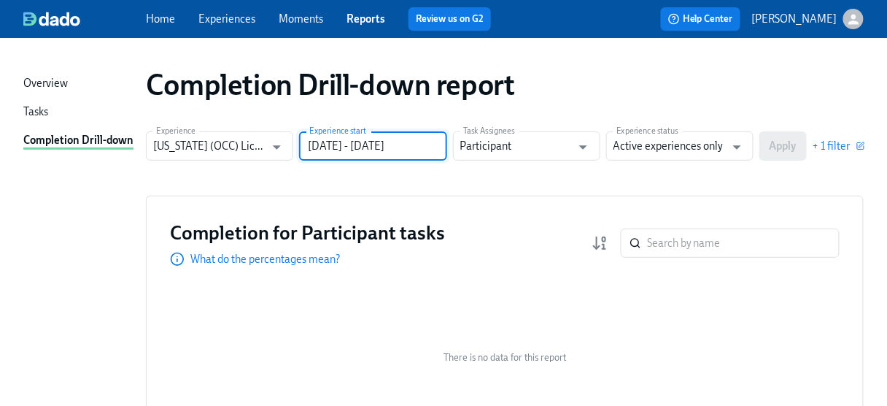
click at [427, 144] on input "06/30/2024 - 12/31/2024" at bounding box center [372, 145] width 147 height 29
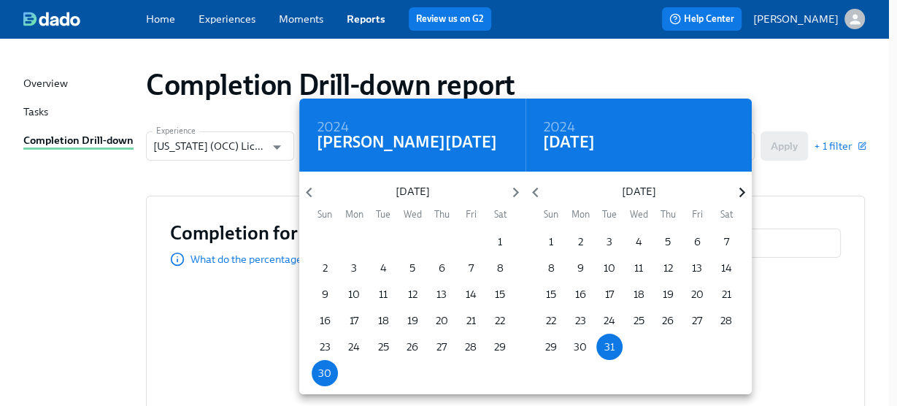
click at [737, 187] on icon "button" at bounding box center [742, 192] width 20 height 20
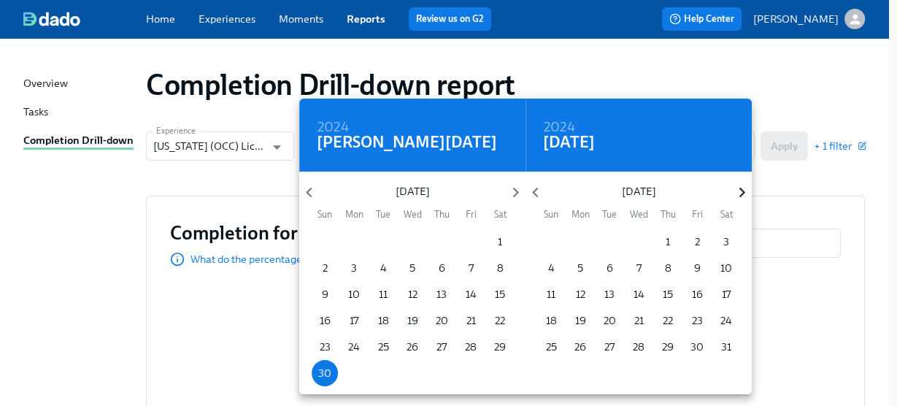
click at [737, 187] on icon "button" at bounding box center [742, 192] width 20 height 20
click at [740, 184] on icon "button" at bounding box center [742, 192] width 20 height 20
click at [546, 371] on p "31" at bounding box center [551, 372] width 10 height 15
type input "06/30/2024 - 08/31/2025"
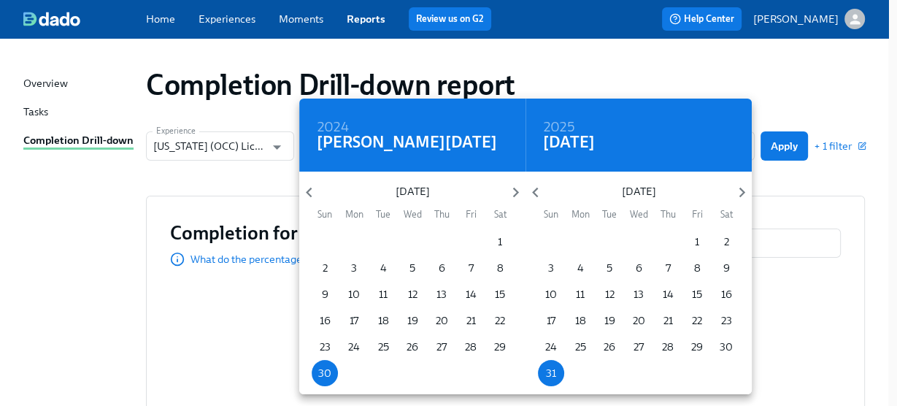
click at [797, 203] on div at bounding box center [448, 203] width 897 height 406
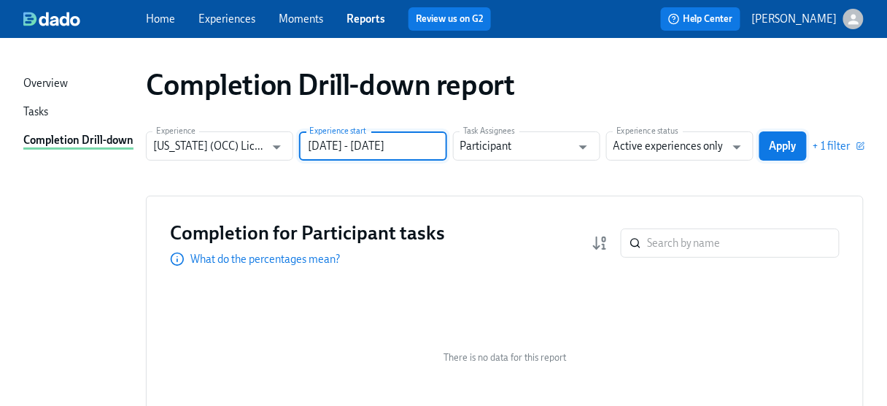
click at [792, 147] on span "Apply" at bounding box center [783, 146] width 27 height 15
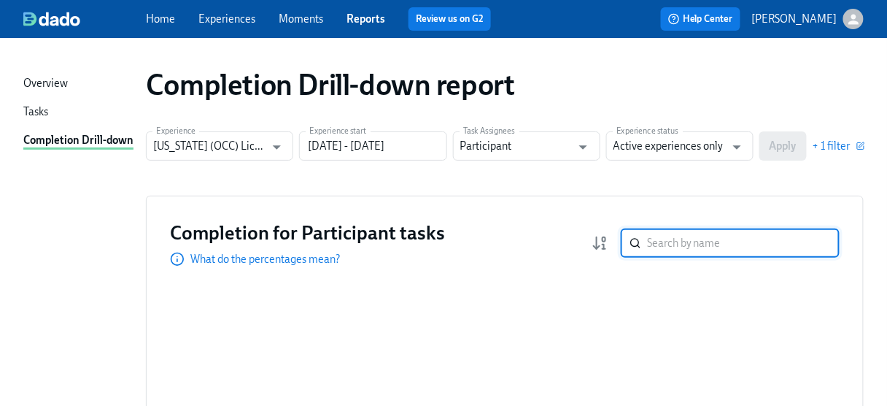
click at [691, 247] on input "search" at bounding box center [743, 242] width 193 height 29
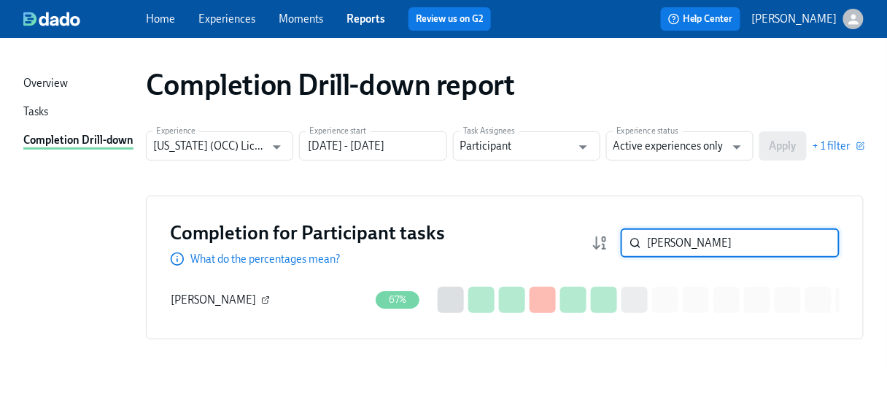
type input "sal"
click at [263, 299] on icon "button" at bounding box center [266, 301] width 6 height 6
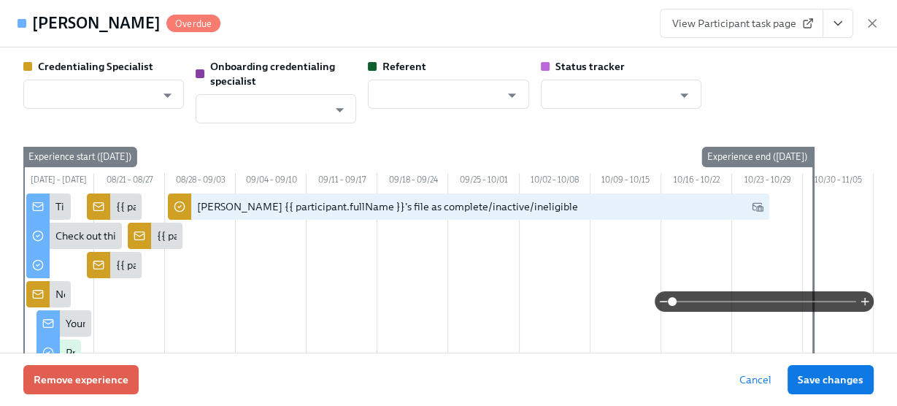
type input "[PERSON_NAME]"
type input "Dado Customer Support"
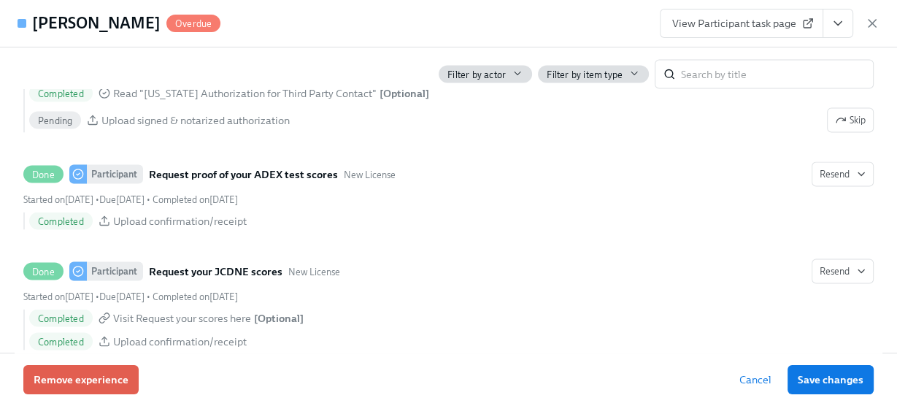
scroll to position [2101, 0]
